Goal: Transaction & Acquisition: Purchase product/service

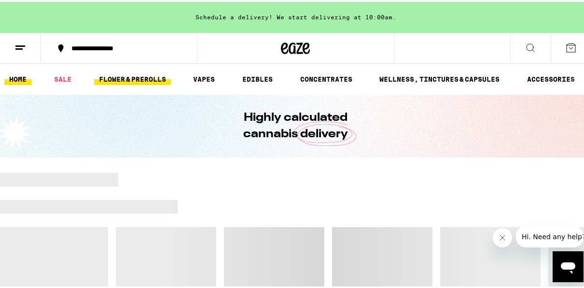
click at [121, 77] on link "FLOWER & PREROLLS" at bounding box center [132, 77] width 77 height 12
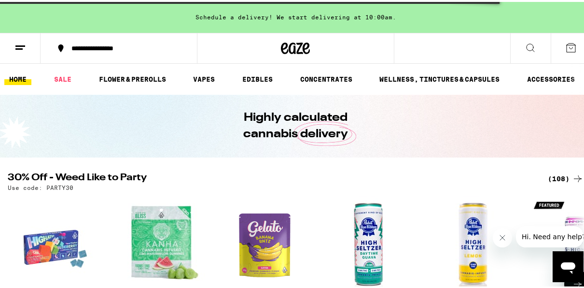
click at [582, 281] on button at bounding box center [578, 282] width 27 height 27
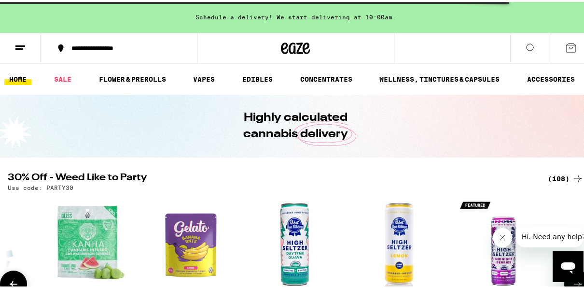
click at [582, 281] on button at bounding box center [578, 282] width 27 height 27
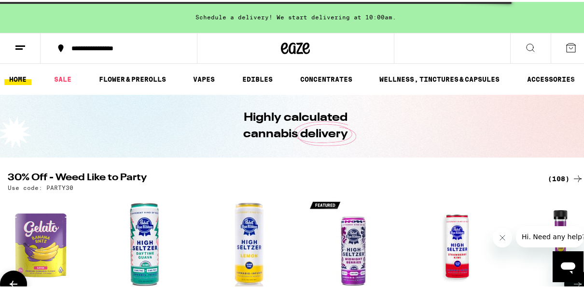
click at [582, 281] on button at bounding box center [578, 282] width 27 height 27
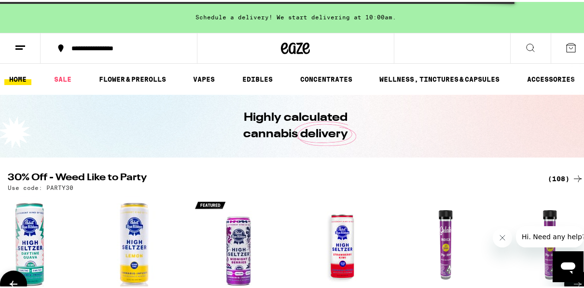
click at [582, 281] on button at bounding box center [578, 282] width 27 height 27
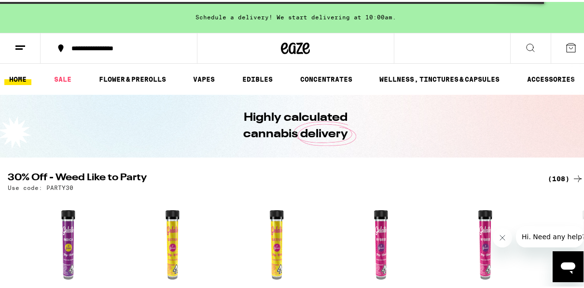
scroll to position [252, 0]
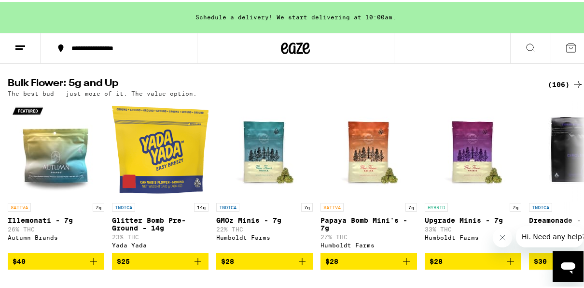
scroll to position [304, 0]
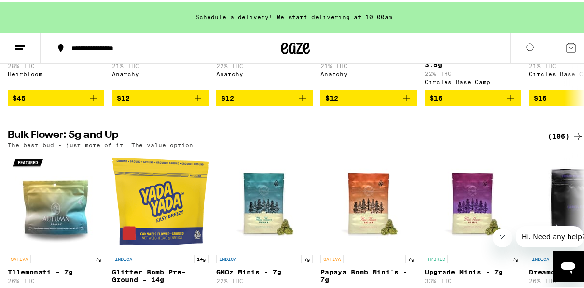
click at [576, 244] on div at bounding box center [538, 234] width 91 height 21
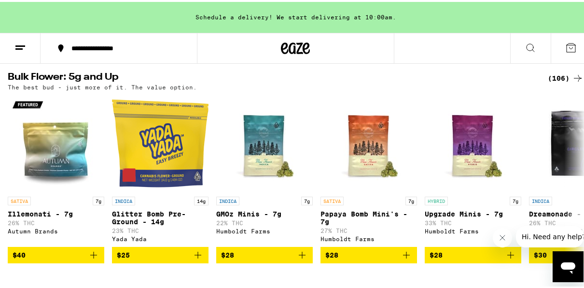
scroll to position [329, 0]
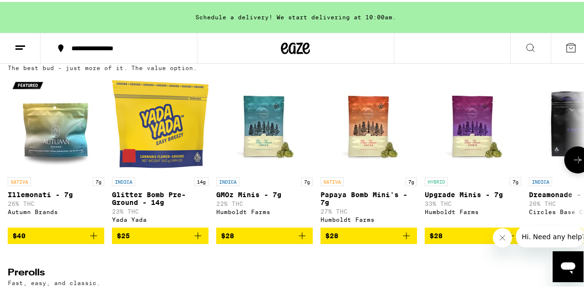
click at [569, 171] on button at bounding box center [578, 157] width 27 height 27
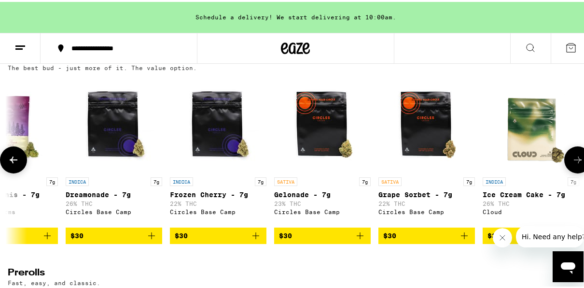
click at [569, 171] on button at bounding box center [578, 157] width 27 height 27
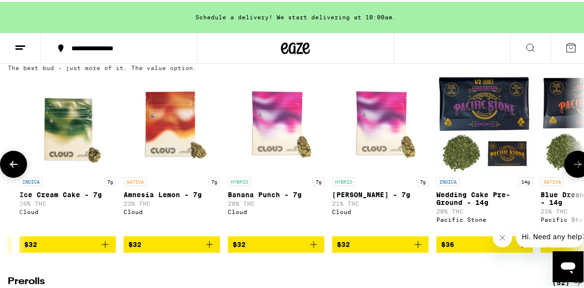
click at [572, 168] on icon at bounding box center [578, 162] width 12 height 12
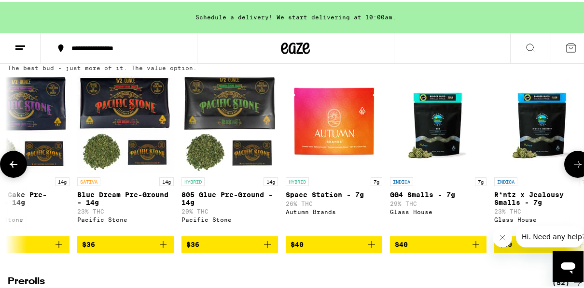
click at [572, 168] on icon at bounding box center [578, 162] width 12 height 12
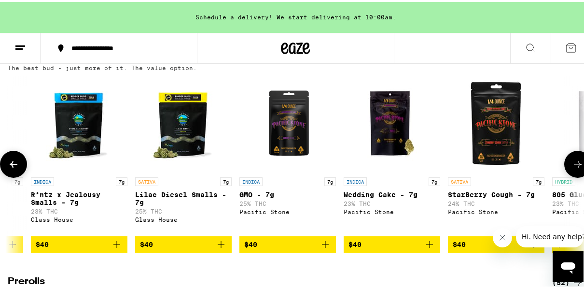
click at [572, 168] on icon at bounding box center [578, 162] width 12 height 12
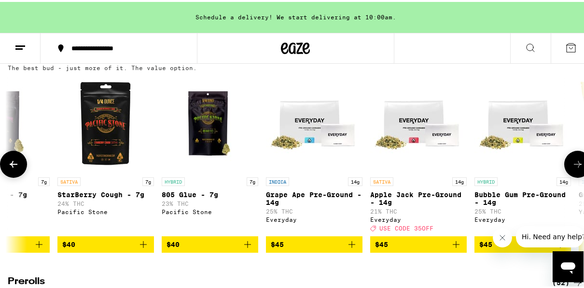
scroll to position [0, 2318]
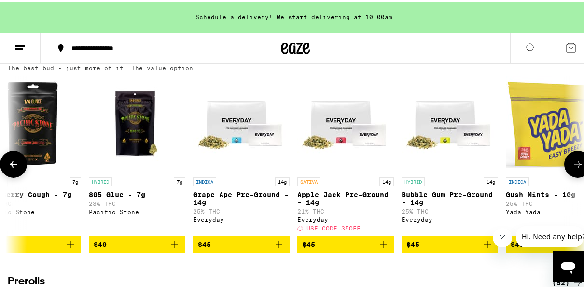
click at [572, 168] on icon at bounding box center [578, 162] width 12 height 12
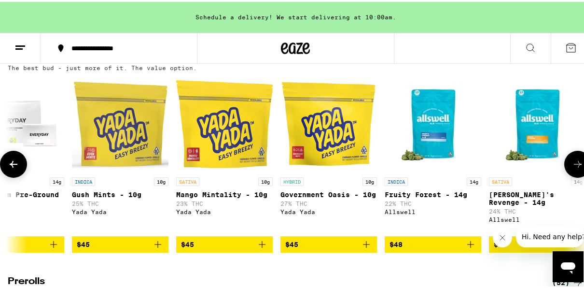
click at [572, 168] on icon at bounding box center [578, 162] width 12 height 12
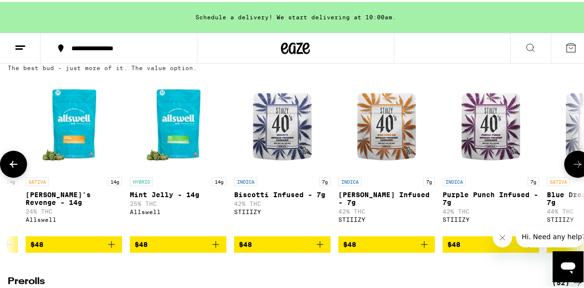
click at [572, 168] on icon at bounding box center [578, 162] width 12 height 12
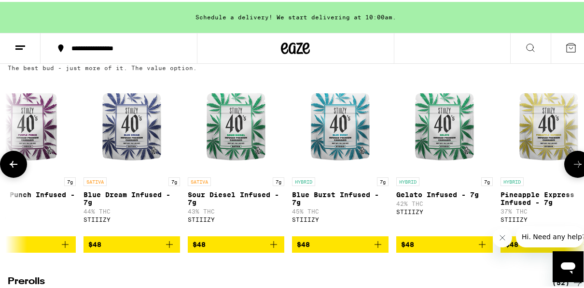
click at [572, 168] on icon at bounding box center [578, 162] width 12 height 12
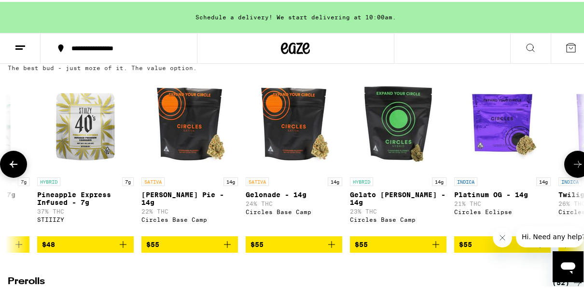
click at [572, 168] on icon at bounding box center [578, 162] width 12 height 12
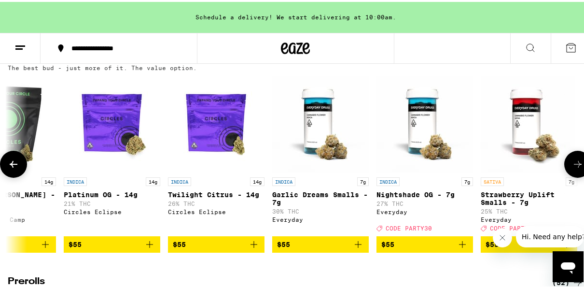
scroll to position [0, 4607]
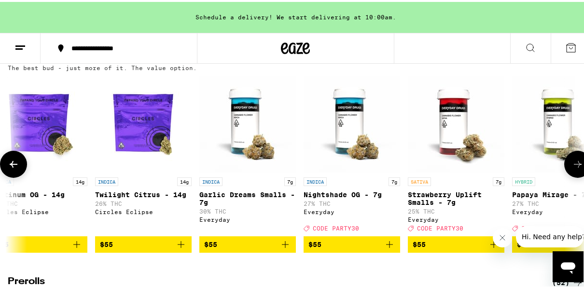
click at [572, 168] on icon at bounding box center [578, 162] width 12 height 12
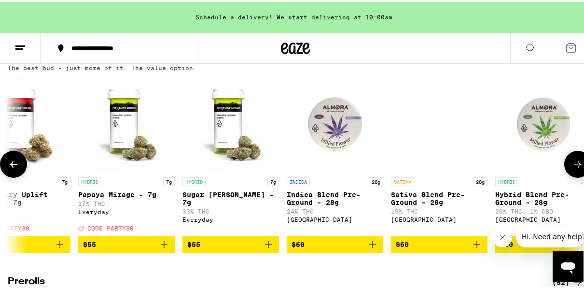
scroll to position [0, 5071]
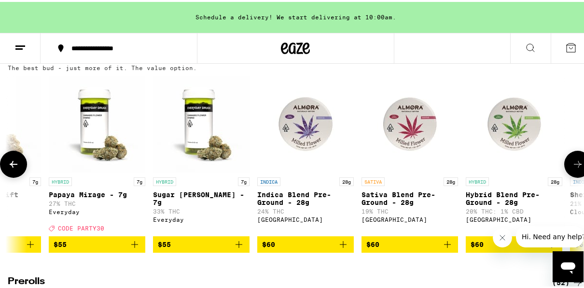
click at [572, 168] on icon at bounding box center [578, 162] width 12 height 12
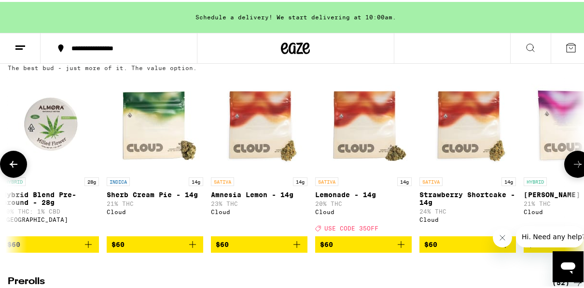
click at [572, 168] on icon at bounding box center [578, 162] width 12 height 12
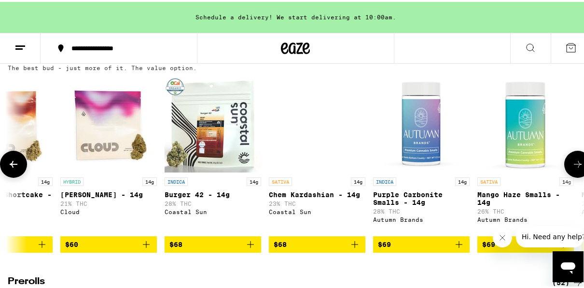
click at [572, 168] on icon at bounding box center [578, 162] width 12 height 12
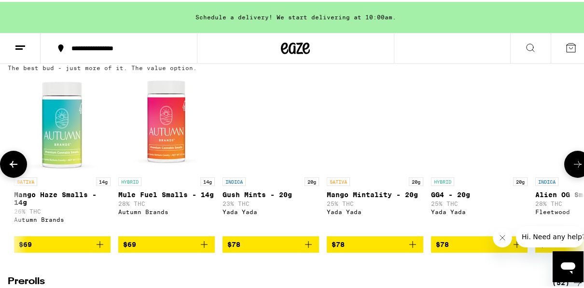
click at [572, 168] on icon at bounding box center [578, 162] width 12 height 12
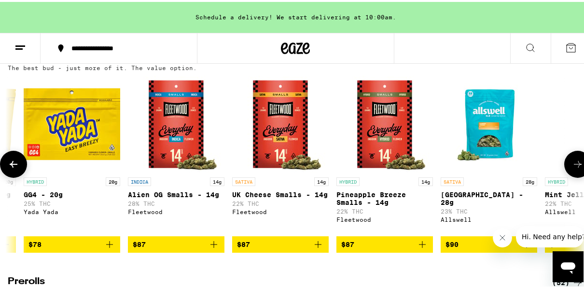
scroll to position [0, 6925]
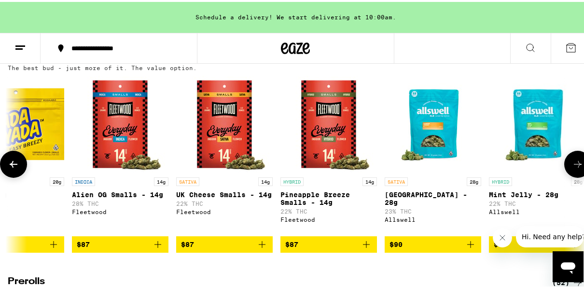
click at [572, 168] on icon at bounding box center [578, 162] width 12 height 12
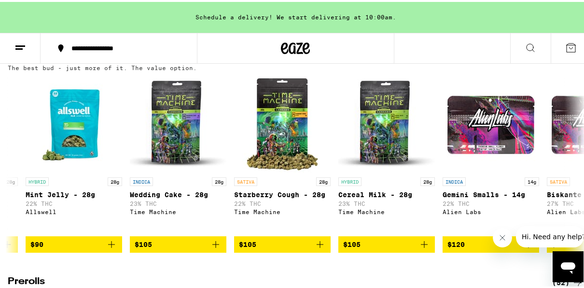
scroll to position [581, 0]
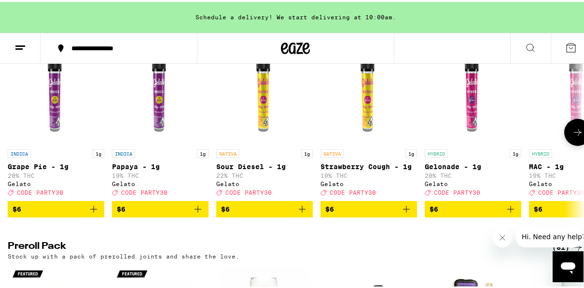
click at [574, 134] on icon at bounding box center [578, 130] width 8 height 7
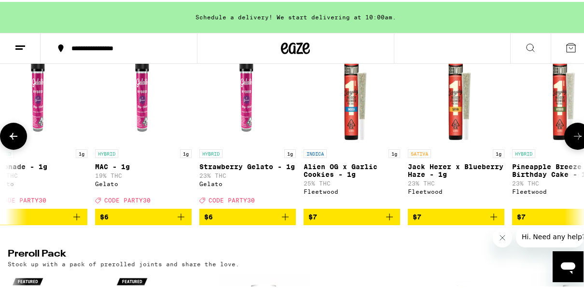
scroll to position [0, 464]
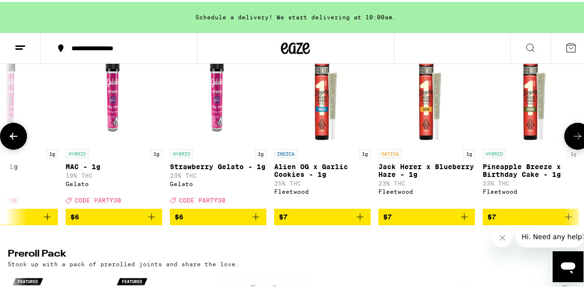
click at [572, 140] on icon at bounding box center [578, 134] width 12 height 12
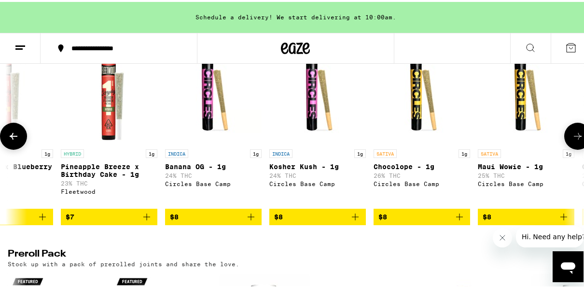
scroll to position [0, 927]
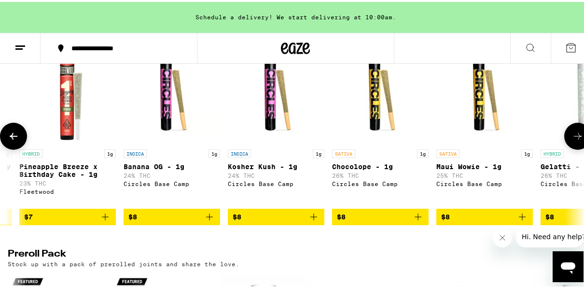
click at [572, 140] on icon at bounding box center [578, 134] width 12 height 12
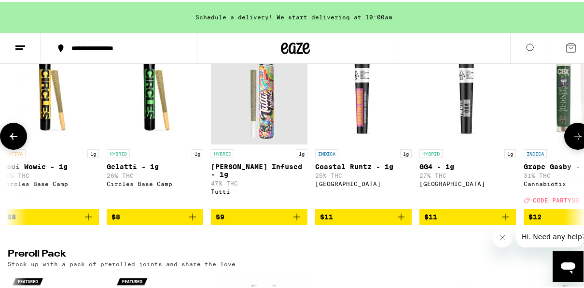
scroll to position [0, 1391]
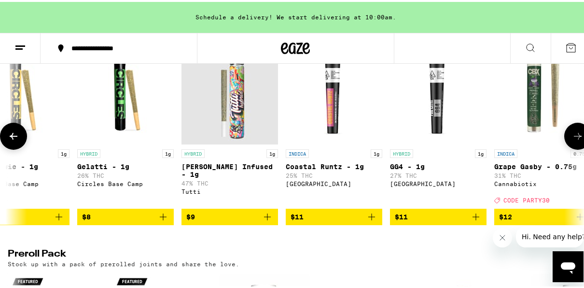
click at [572, 140] on icon at bounding box center [578, 134] width 12 height 12
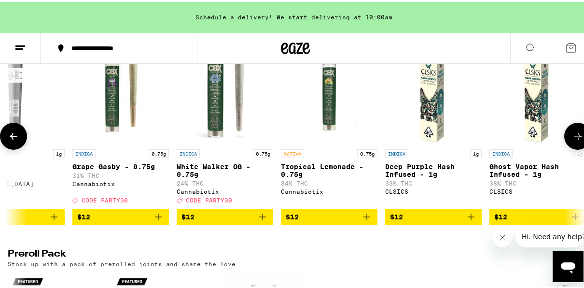
scroll to position [0, 1855]
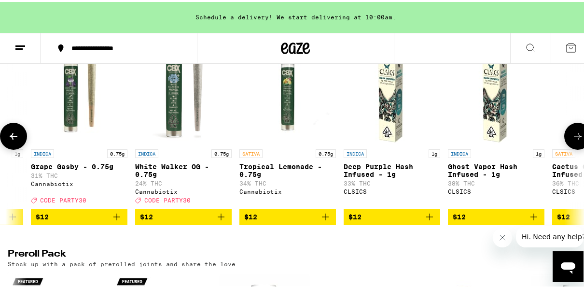
click at [572, 140] on icon at bounding box center [578, 134] width 12 height 12
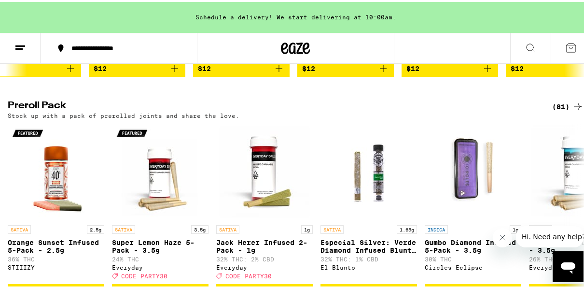
scroll to position [777, 0]
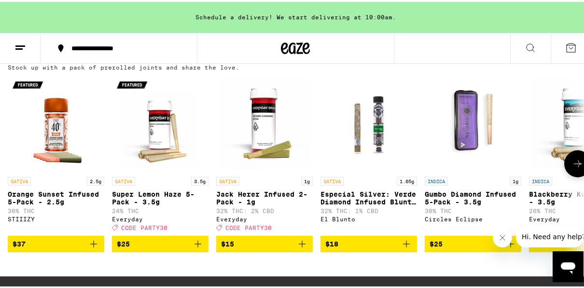
click at [565, 175] on button at bounding box center [578, 161] width 27 height 27
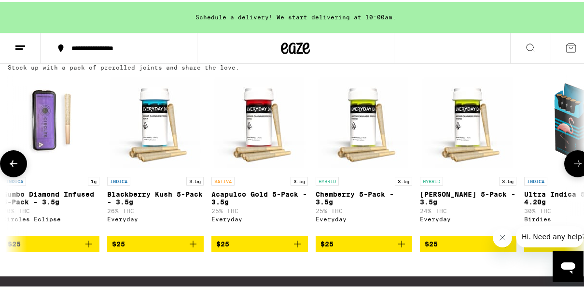
scroll to position [0, 464]
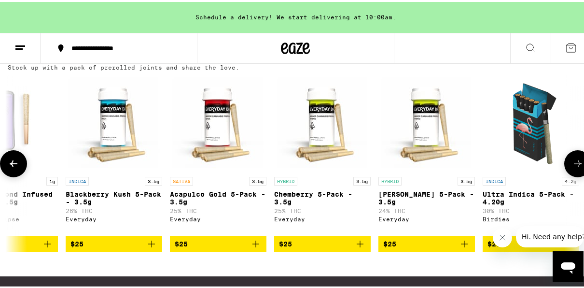
click at [565, 175] on button at bounding box center [578, 161] width 27 height 27
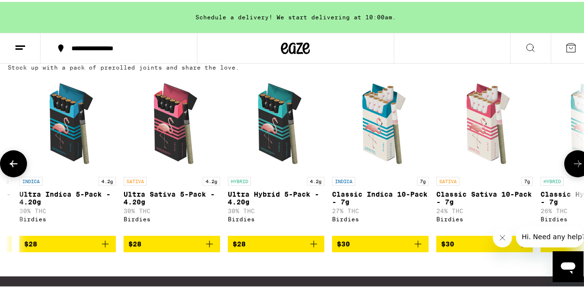
click at [565, 175] on button at bounding box center [578, 161] width 27 height 27
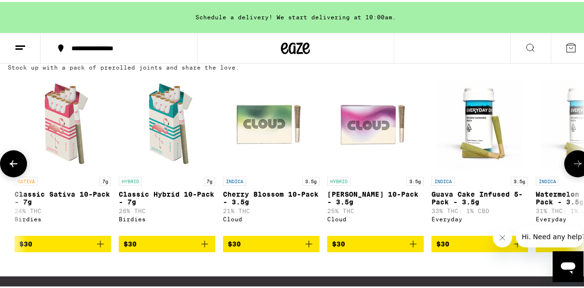
scroll to position [0, 1391]
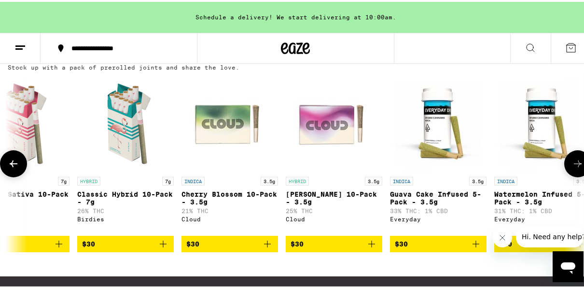
click at [0, 175] on div at bounding box center [13, 161] width 27 height 27
click at [14, 168] on icon at bounding box center [14, 162] width 12 height 12
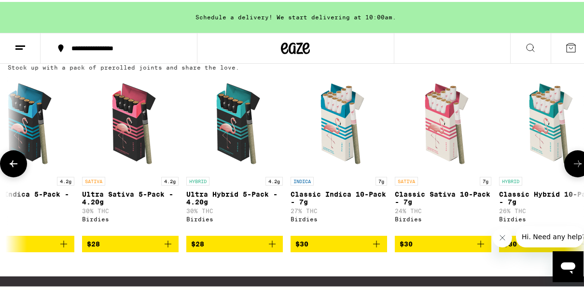
scroll to position [0, 927]
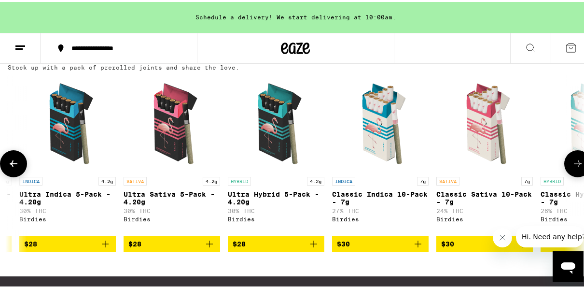
click at [14, 168] on icon at bounding box center [14, 162] width 12 height 12
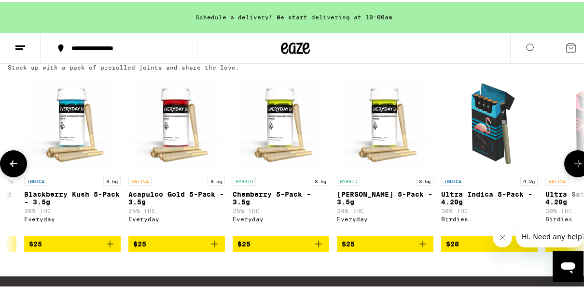
scroll to position [0, 464]
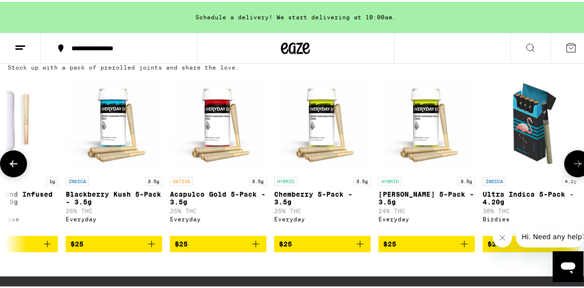
click at [14, 168] on icon at bounding box center [14, 162] width 12 height 12
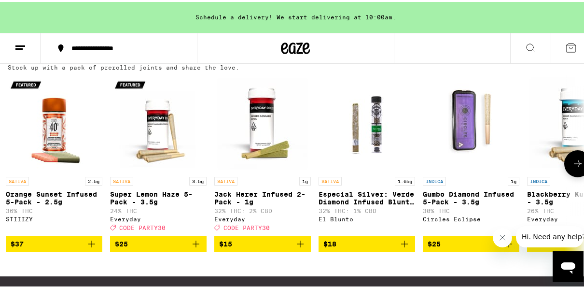
scroll to position [0, 0]
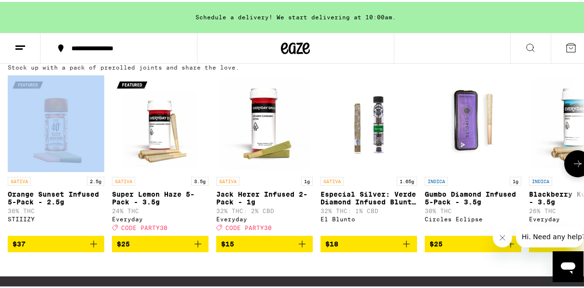
drag, startPoint x: 14, startPoint y: 187, endPoint x: 55, endPoint y: 194, distance: 41.1
click at [55, 194] on div "SATIVA 2.5g Orange Sunset Infused 5-Pack - 2.5g 36% THC STIIIZY $37 SATIVA 3.5g…" at bounding box center [296, 161] width 592 height 177
